Goal: Task Accomplishment & Management: Manage account settings

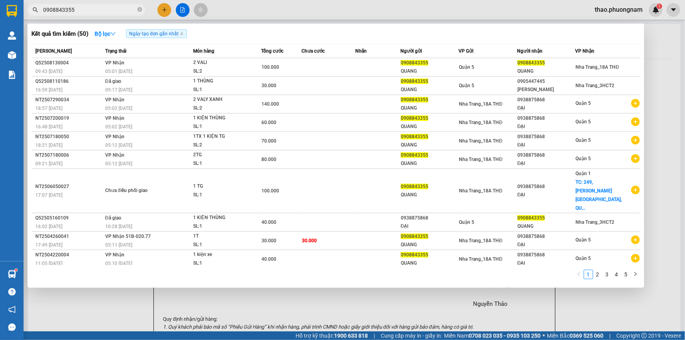
drag, startPoint x: 187, startPoint y: 292, endPoint x: 175, endPoint y: 283, distance: 15.5
click at [187, 292] on div at bounding box center [342, 170] width 685 height 340
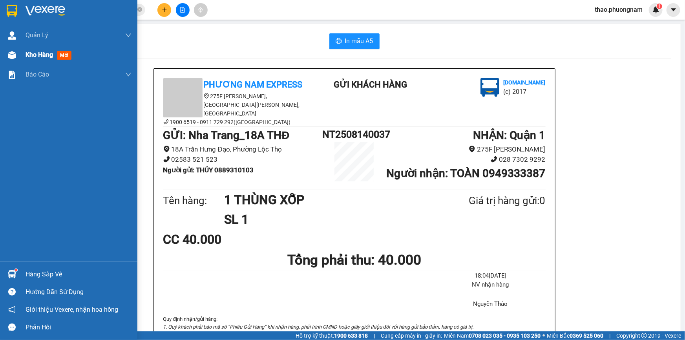
click at [26, 57] on span "Kho hàng" at bounding box center [39, 54] width 27 height 7
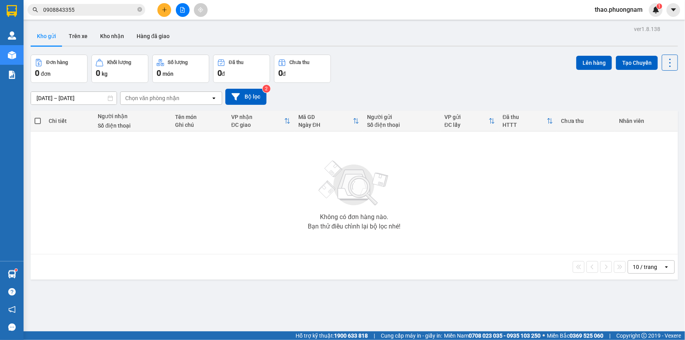
click at [607, 13] on span "thao.phuongnam" at bounding box center [618, 10] width 60 height 10
click at [602, 37] on span "Đổi mật khẩu" at bounding box center [622, 37] width 45 height 9
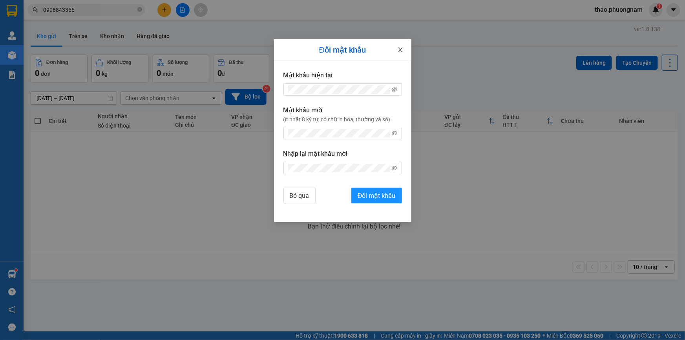
click at [403, 47] on span "Close" at bounding box center [400, 50] width 22 height 22
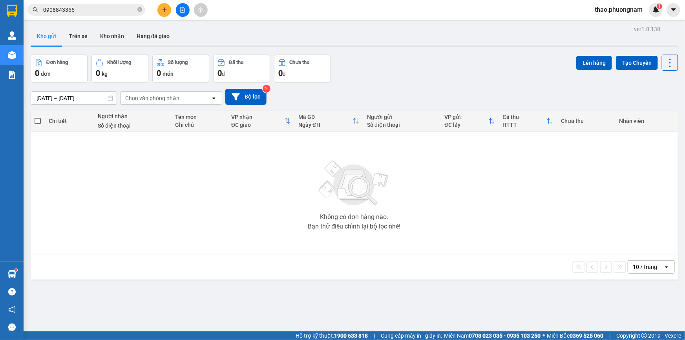
click at [613, 15] on div "thao.phuongnam 1" at bounding box center [625, 10] width 74 height 14
click at [610, 14] on span "thao.phuongnam" at bounding box center [618, 10] width 60 height 10
click at [598, 25] on li "Đăng xuất" at bounding box center [618, 24] width 62 height 13
